Goal: Task Accomplishment & Management: Manage account settings

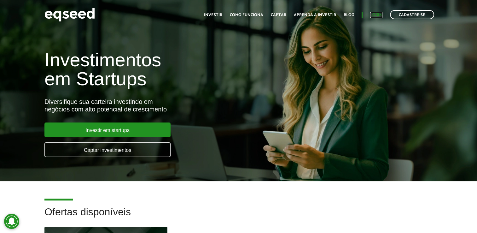
click at [378, 15] on link "Login" at bounding box center [376, 15] width 12 height 4
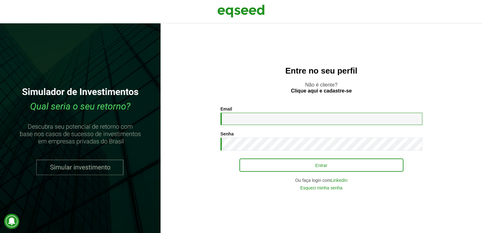
type input "**********"
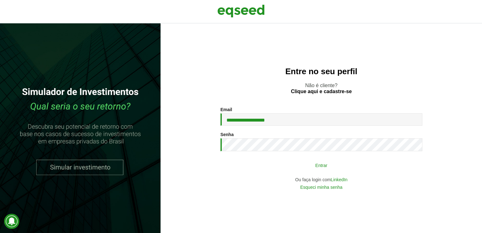
click at [312, 164] on button "Entrar" at bounding box center [321, 165] width 164 height 12
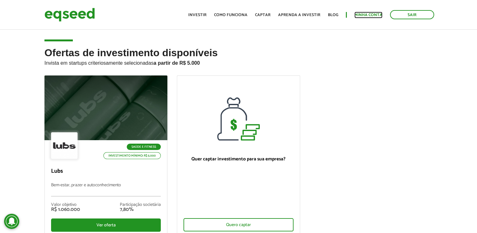
click at [379, 13] on link "Minha conta" at bounding box center [368, 15] width 28 height 4
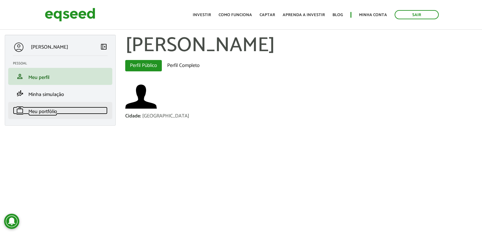
click at [30, 109] on span "Meu portfólio" at bounding box center [42, 111] width 29 height 9
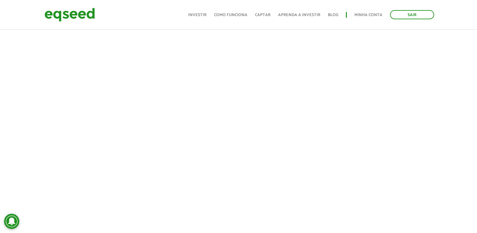
scroll to position [177, 0]
click at [117, 42] on div "Luiz Lopes Amaral left_panel_close Pessoal person Meu perfil finance_mode Minha…" at bounding box center [238, 123] width 477 height 531
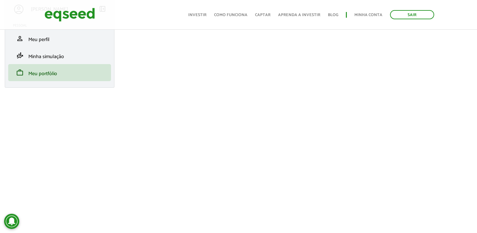
scroll to position [25, 0]
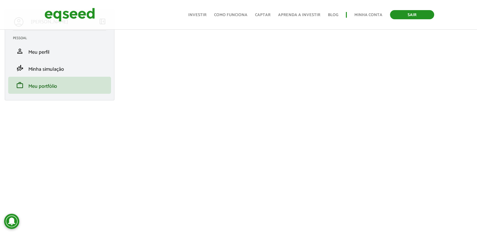
click at [411, 14] on link "Sair" at bounding box center [412, 14] width 44 height 9
